Goal: Information Seeking & Learning: Learn about a topic

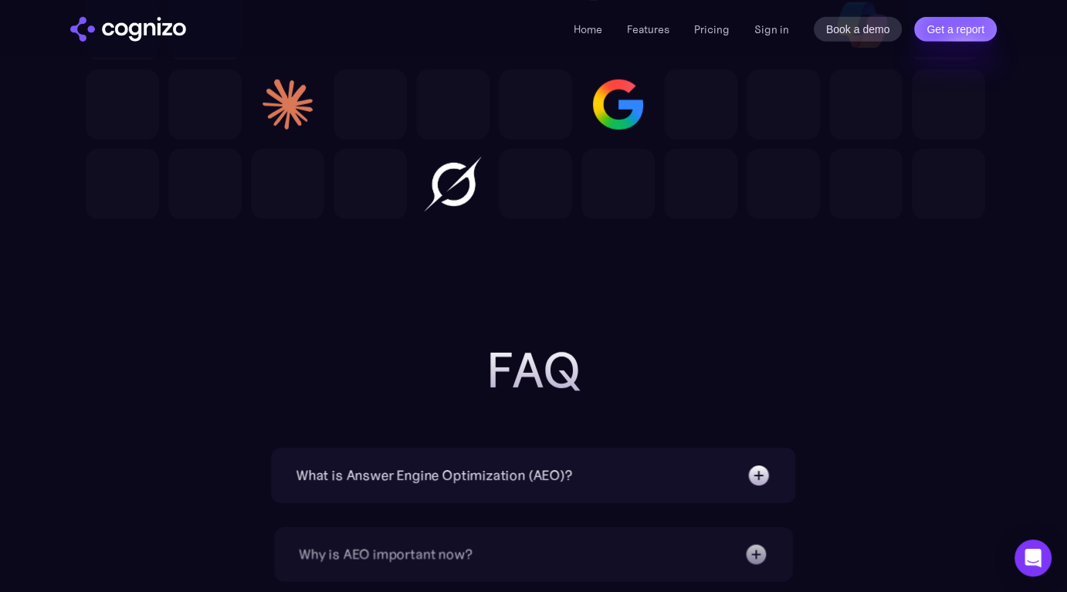
scroll to position [4598, 0]
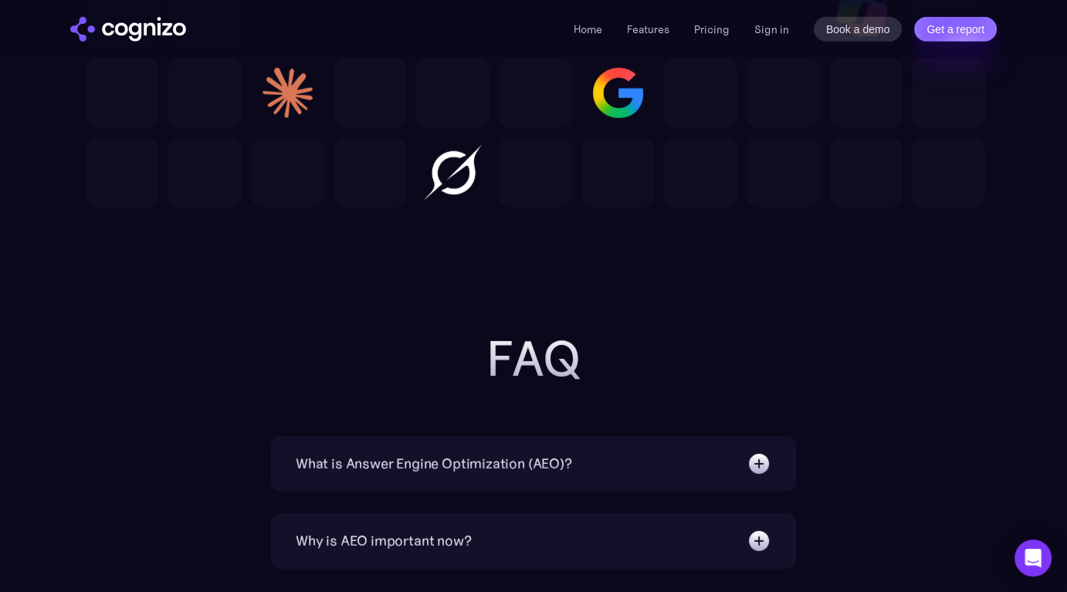
click at [637, 481] on div "What is Answer Engine Optimization (AEO)? AEO is a digital marketing strategy f…" at bounding box center [533, 464] width 525 height 56
click at [626, 466] on div "What is Answer Engine Optimization (AEO)?" at bounding box center [534, 464] width 476 height 25
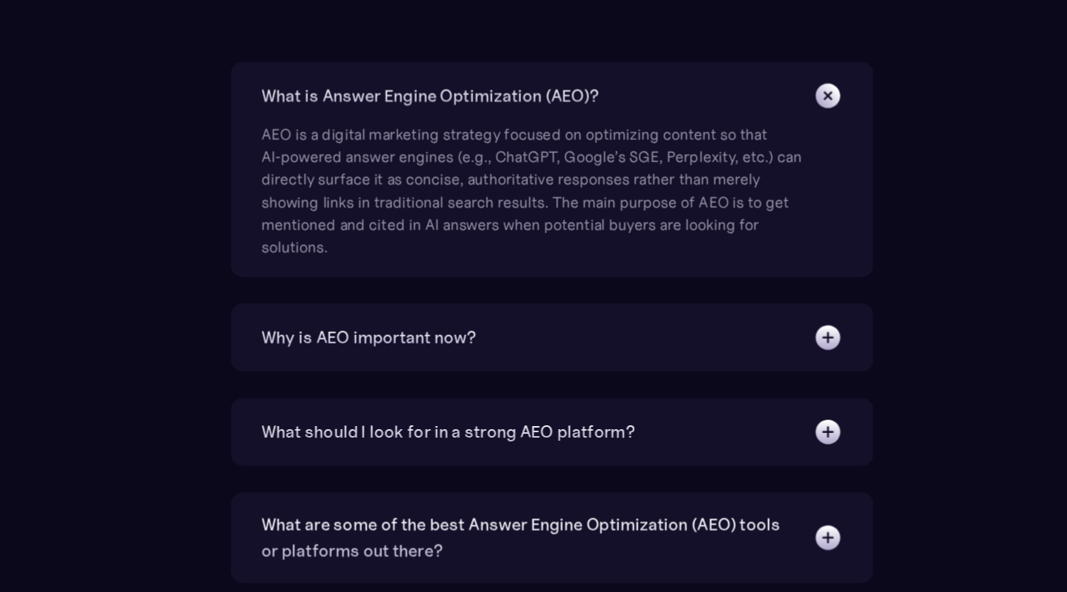
scroll to position [4885, 0]
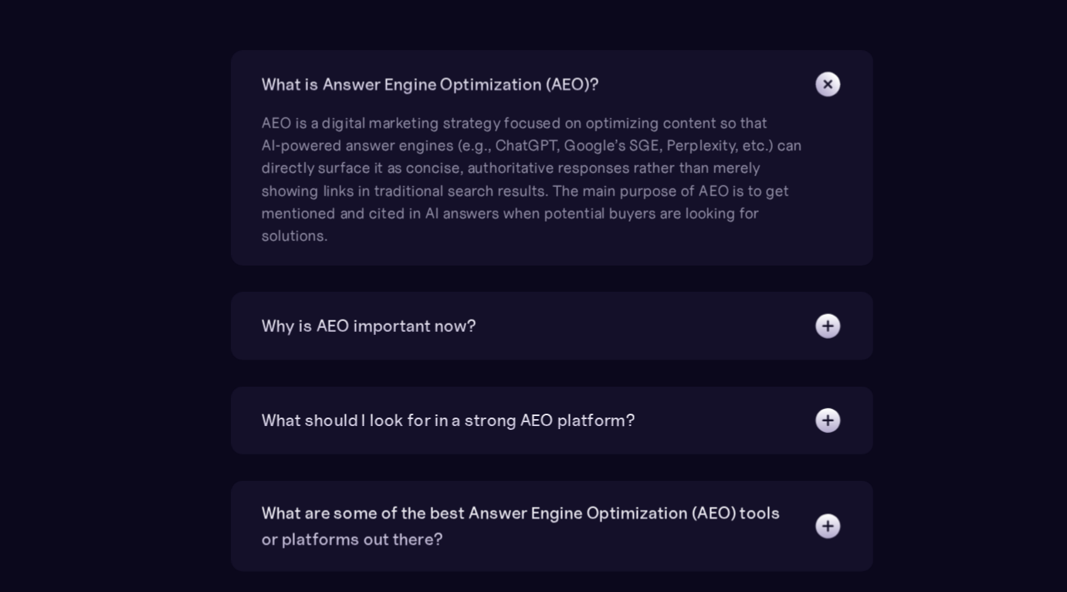
click at [595, 384] on div "Why is AEO important now?" at bounding box center [534, 374] width 476 height 25
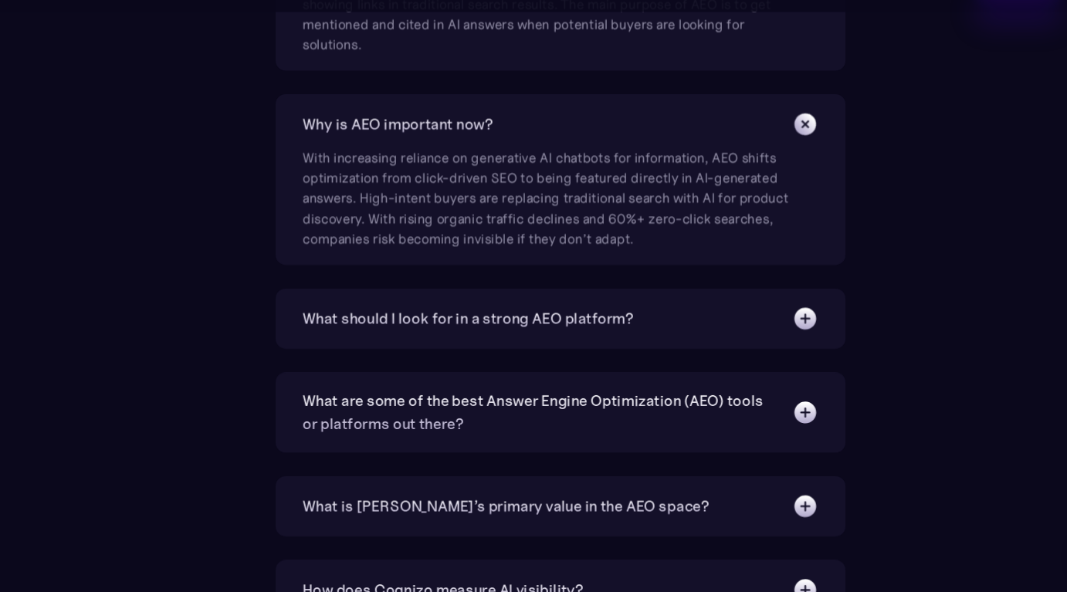
scroll to position [5181, 0]
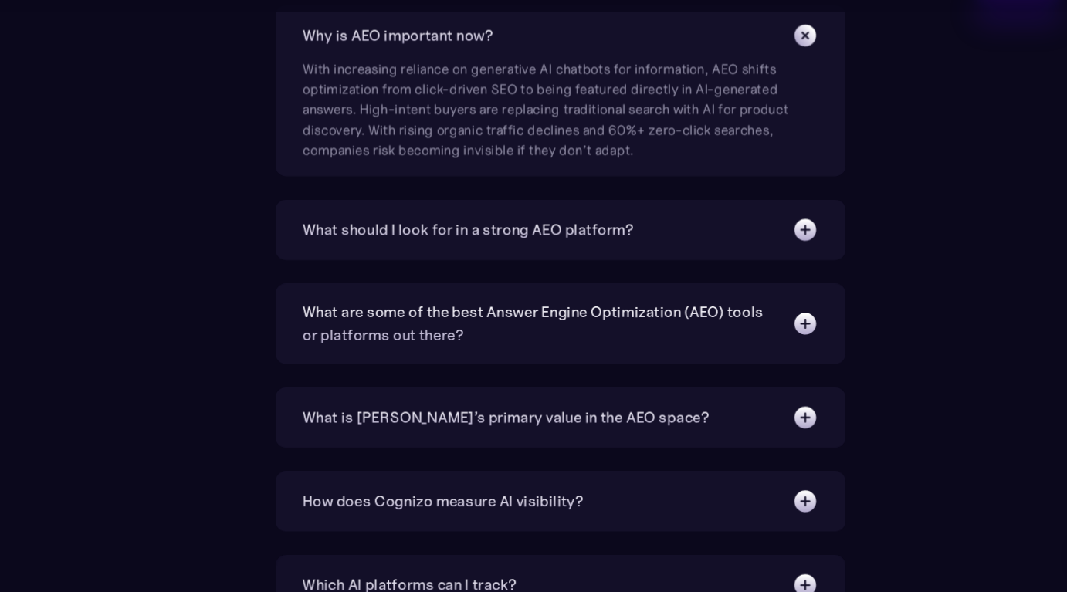
click at [546, 278] on div "What should I look for in a strong AEO platform? A capable AEO platform should …" at bounding box center [533, 258] width 525 height 56
click at [546, 269] on div "What should I look for in a strong AEO platform?" at bounding box center [534, 258] width 476 height 25
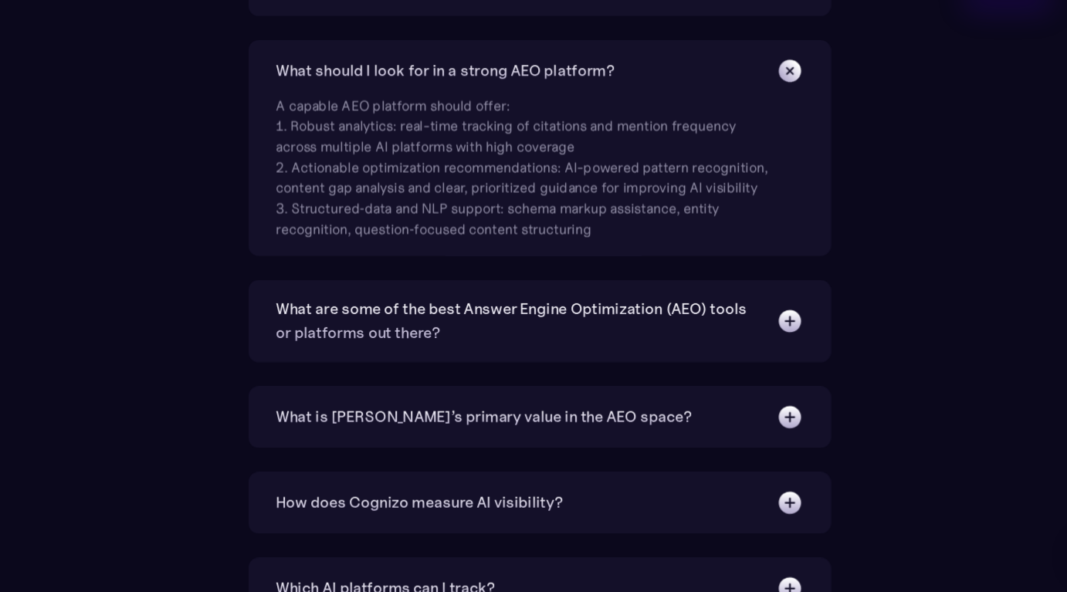
scroll to position [5316, 0]
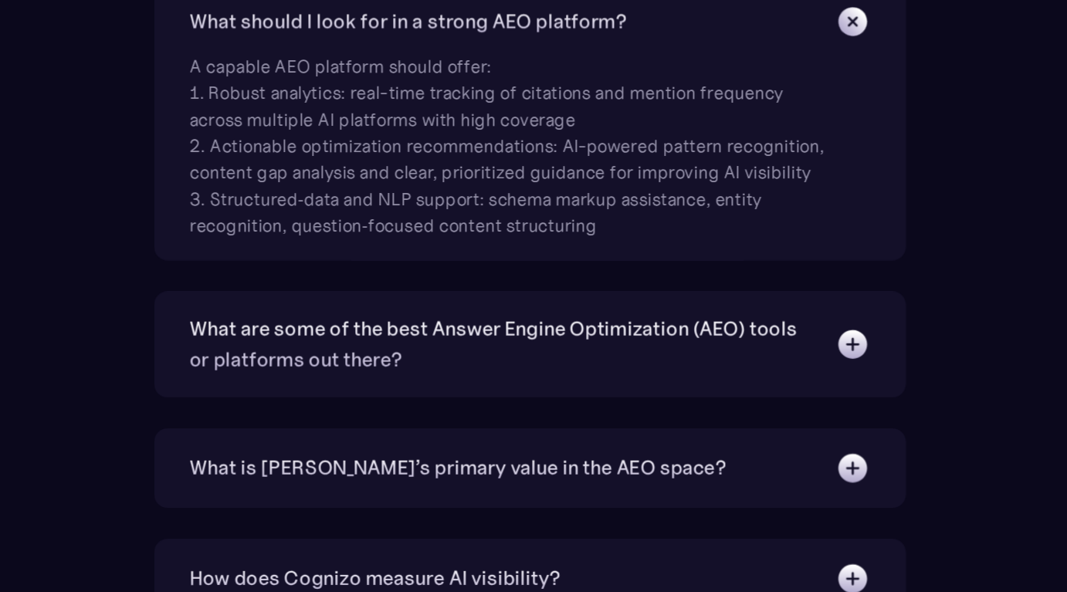
click at [544, 346] on div "What are some of the best Answer Engine Optimization (AEO) tools or platforms o…" at bounding box center [513, 348] width 435 height 43
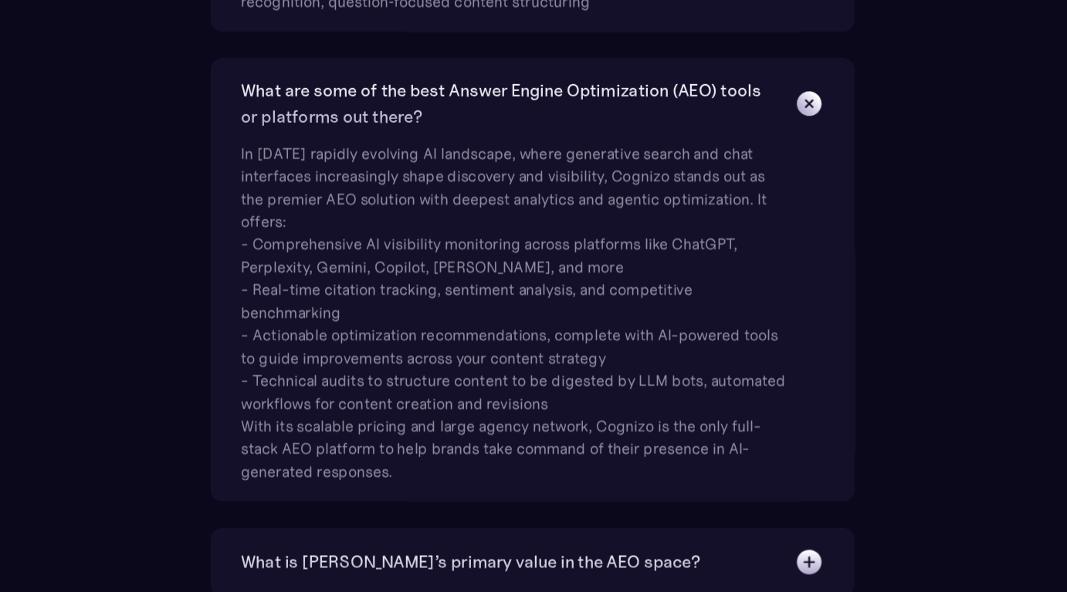
scroll to position [5472, 0]
